Goal: Task Accomplishment & Management: Use online tool/utility

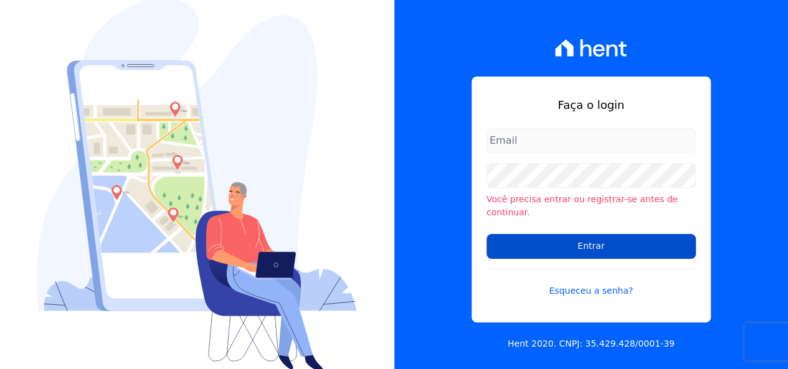
type input "[EMAIL_ADDRESS][DOMAIN_NAME]"
click at [570, 242] on input "Entrar" at bounding box center [590, 246] width 209 height 25
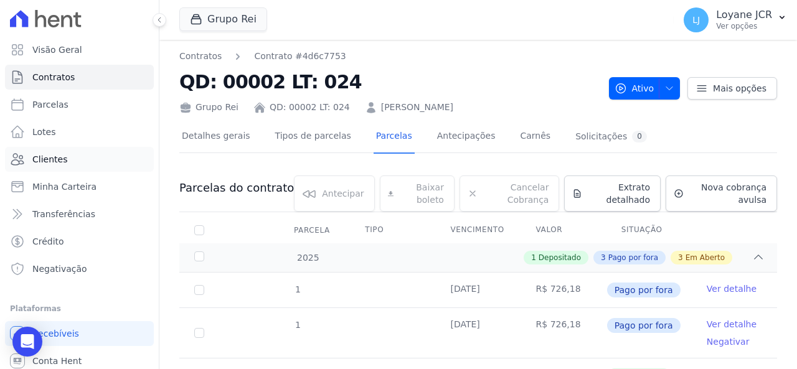
click at [75, 160] on link "Clientes" at bounding box center [79, 159] width 149 height 25
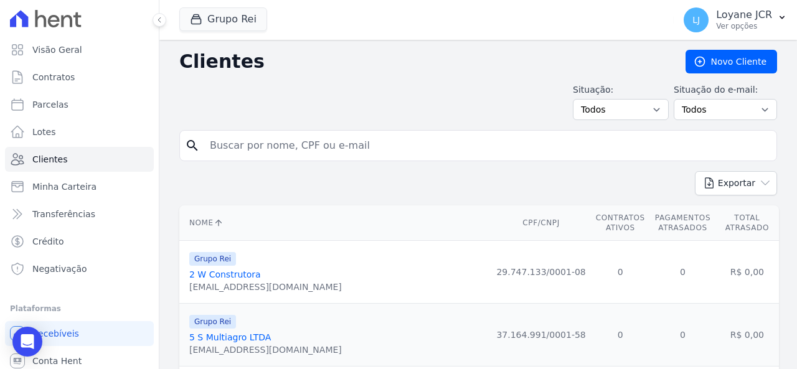
click at [265, 148] on input "search" at bounding box center [486, 145] width 569 height 25
paste input "DIVINO FATIMO OLIVEIRA"
type input "DIVINO FATIMO OLIVEIRA"
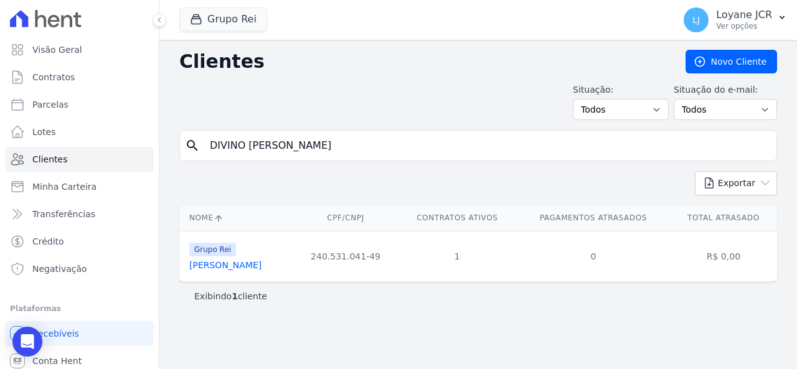
click at [228, 263] on link "Divino Fatimo Oliveira" at bounding box center [225, 265] width 72 height 10
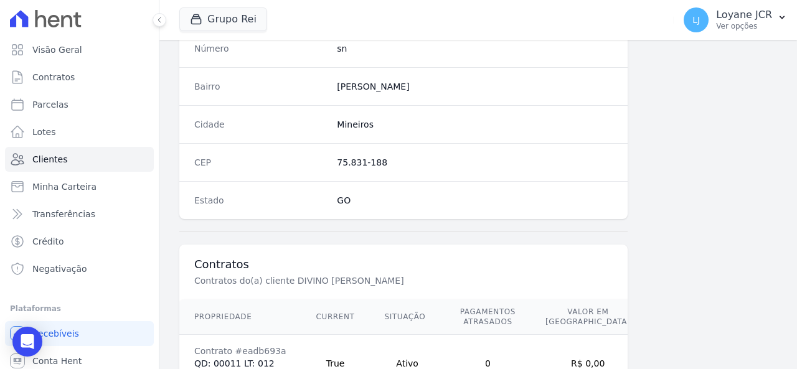
scroll to position [857, 0]
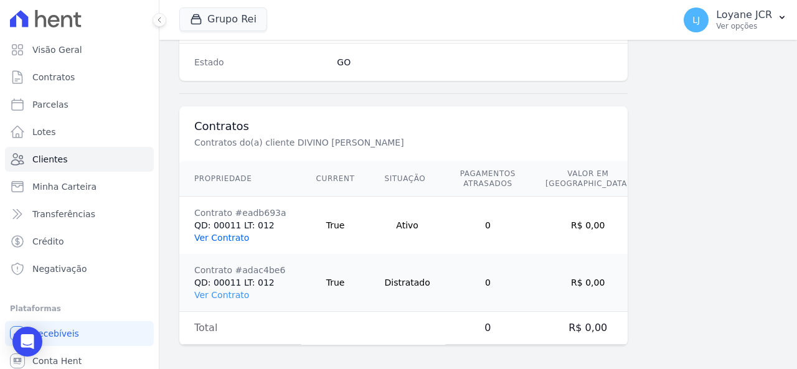
click at [221, 233] on link "Ver Contrato" at bounding box center [221, 238] width 55 height 10
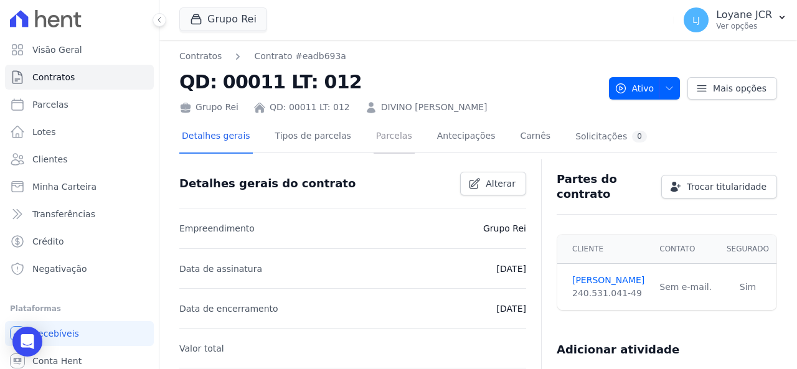
click at [385, 139] on link "Parcelas" at bounding box center [394, 137] width 41 height 33
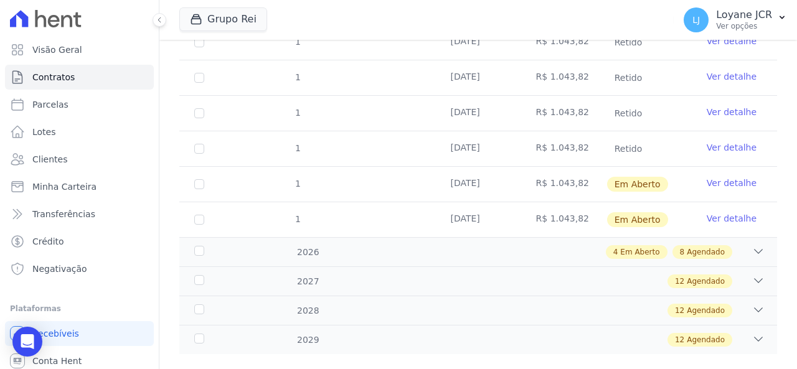
scroll to position [303, 0]
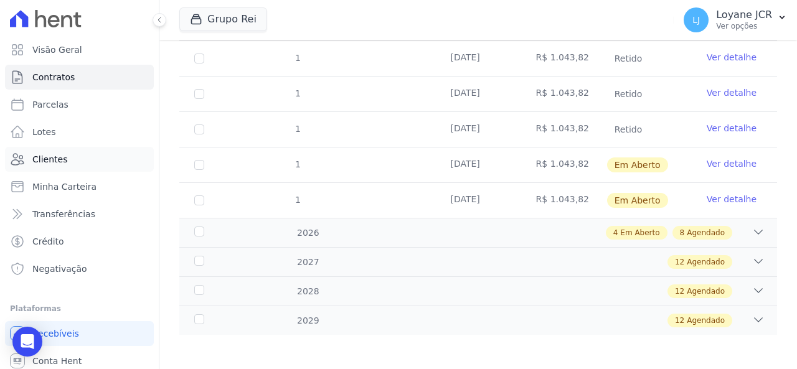
click at [98, 154] on link "Clientes" at bounding box center [79, 159] width 149 height 25
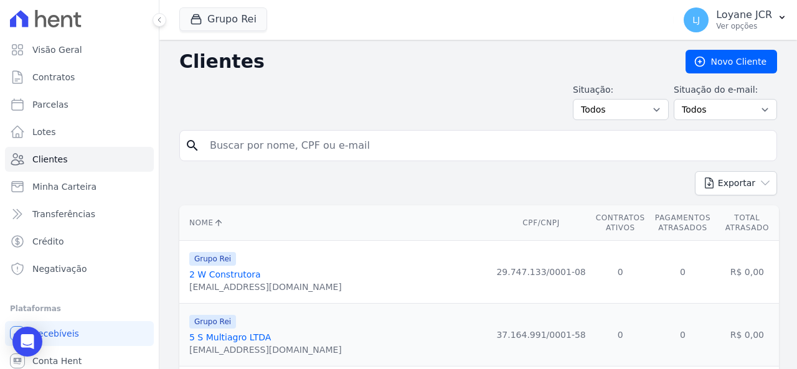
drag, startPoint x: 343, startPoint y: 142, endPoint x: 164, endPoint y: 135, distance: 178.9
type input "EDVALDO DA SILVA LESSA"
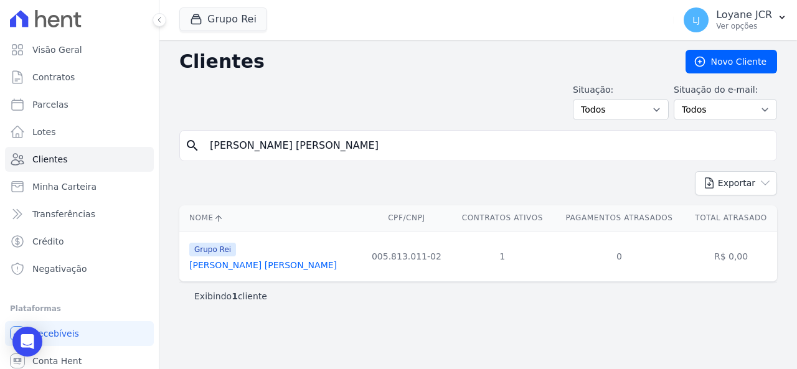
click at [259, 263] on link "Edvaldo Da Silva Lessa" at bounding box center [263, 265] width 148 height 10
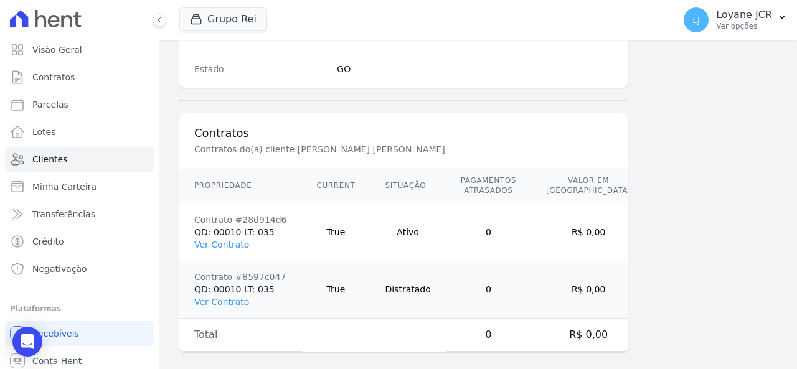
scroll to position [857, 0]
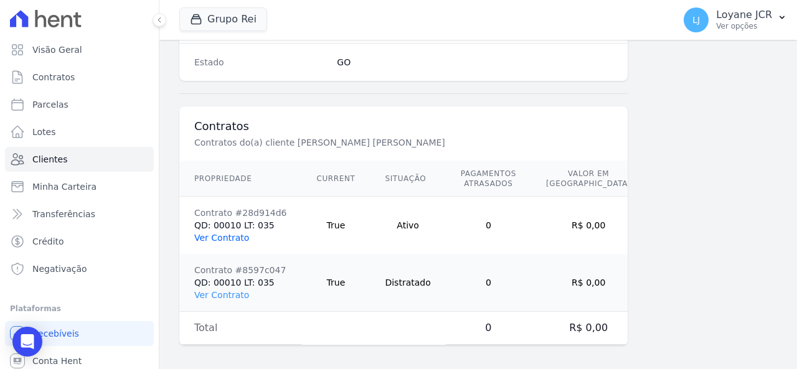
click at [217, 236] on link "Ver Contrato" at bounding box center [221, 238] width 55 height 10
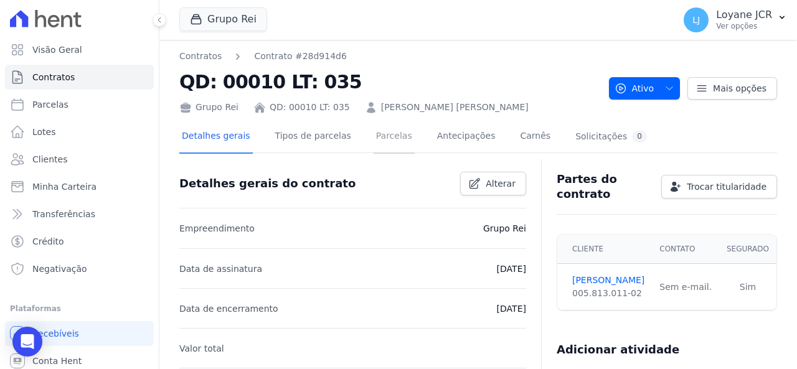
click at [374, 133] on link "Parcelas" at bounding box center [394, 137] width 41 height 33
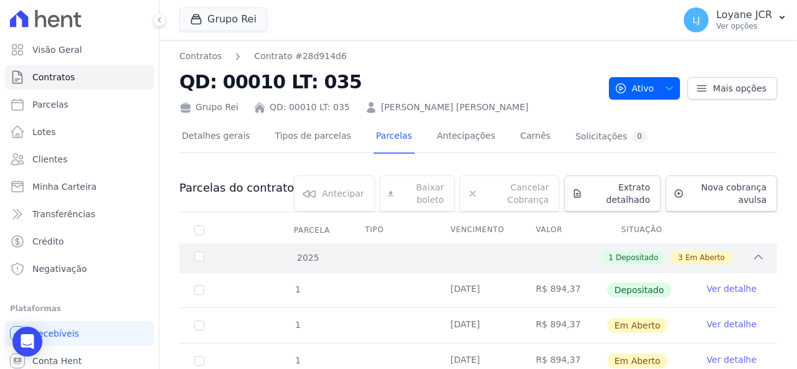
scroll to position [168, 0]
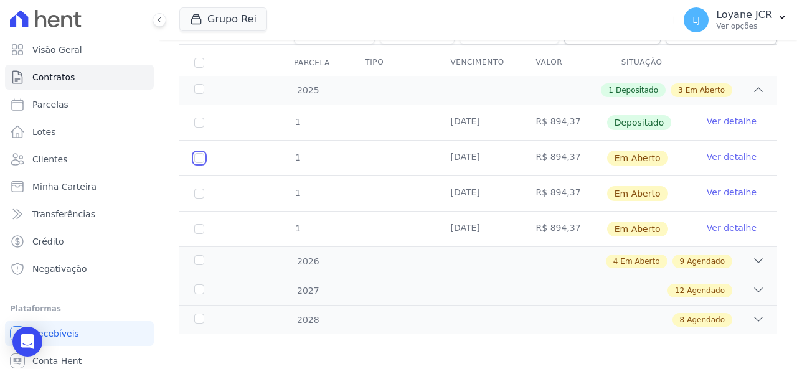
click at [197, 156] on input "checkbox" at bounding box center [199, 158] width 10 height 10
checkbox input "true"
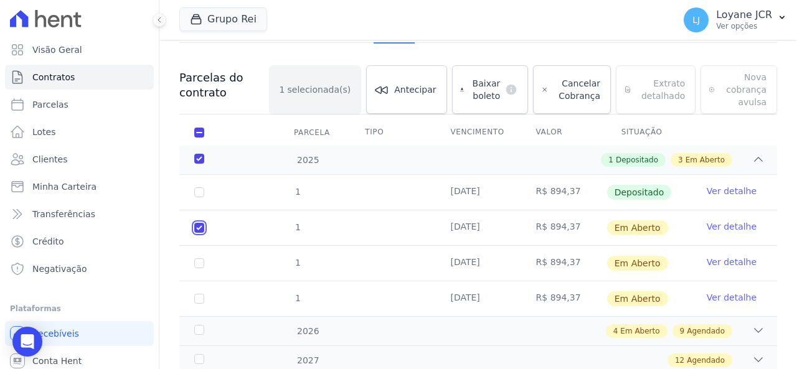
scroll to position [43, 0]
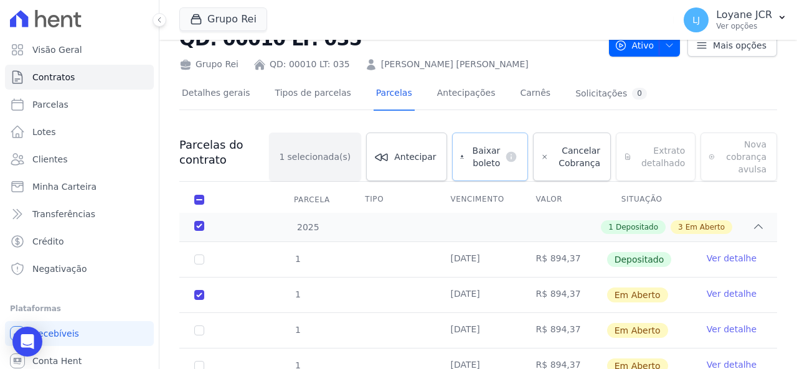
click at [476, 152] on span "Baixar boleto" at bounding box center [484, 156] width 31 height 25
